Goal: Complete application form: Complete application form

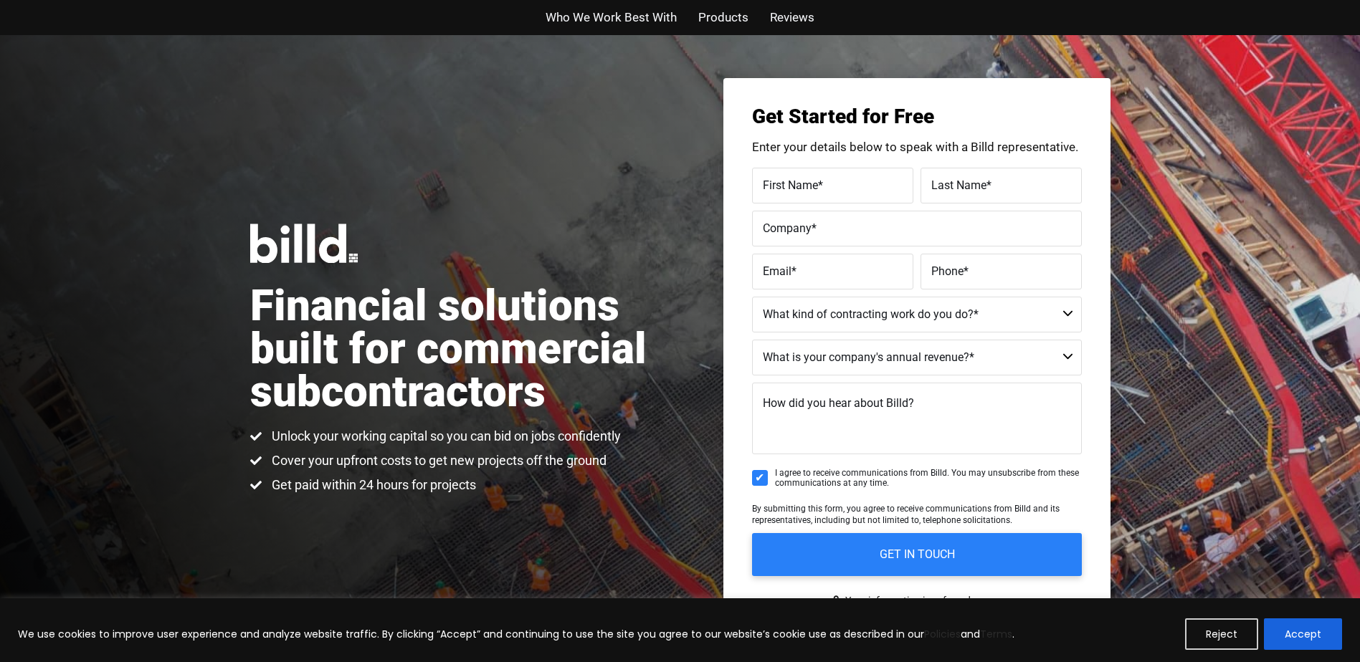
click at [765, 179] on span "First Name" at bounding box center [790, 185] width 55 height 14
click at [765, 179] on input "First Name *" at bounding box center [832, 186] width 161 height 36
click at [772, 180] on label "First Name *" at bounding box center [830, 174] width 143 height 21
click at [772, 180] on input "First Name *" at bounding box center [832, 186] width 161 height 36
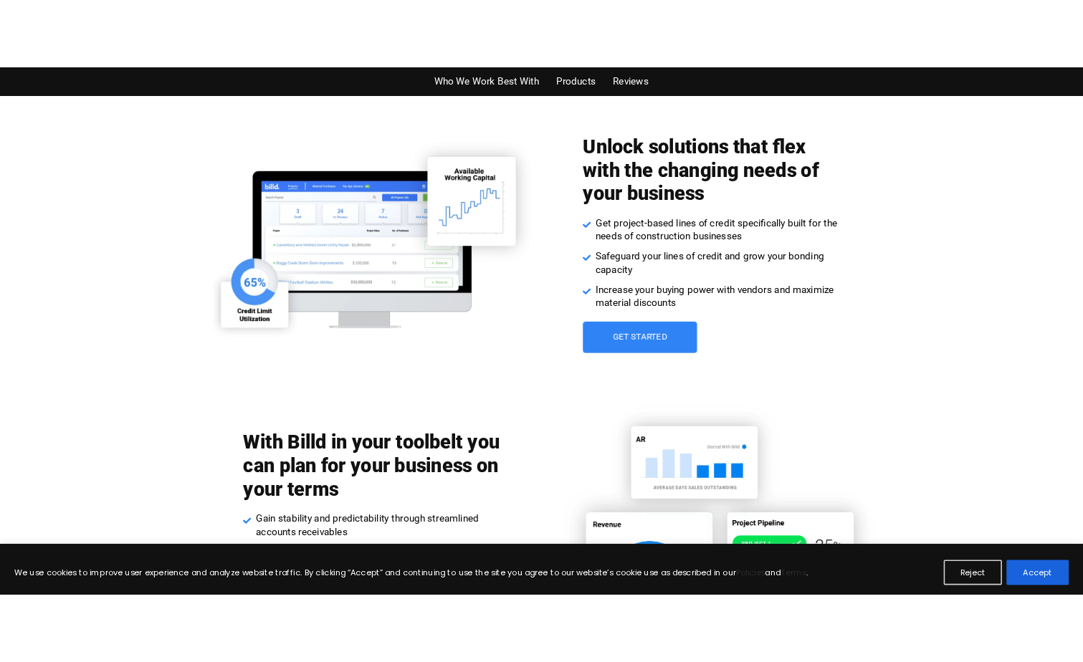
scroll to position [2007, 0]
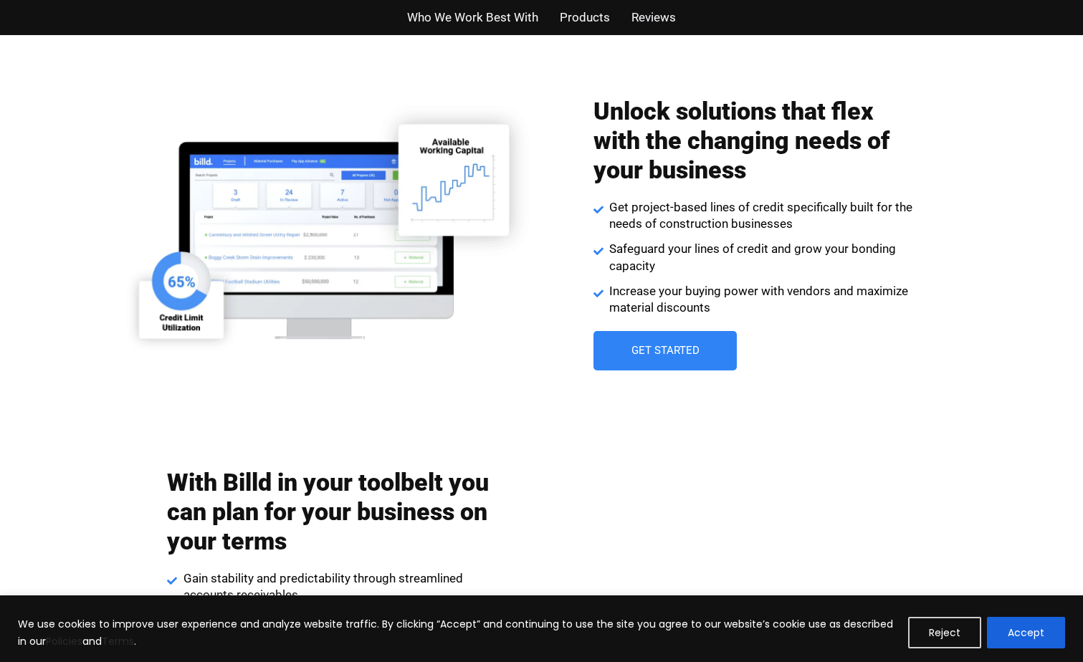
scroll to position [2007, 0]
